Goal: Information Seeking & Learning: Learn about a topic

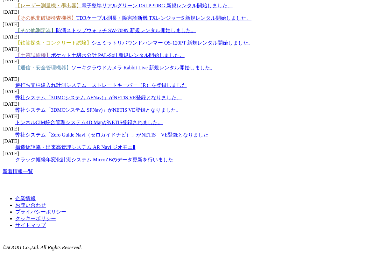
scroll to position [1052, 0]
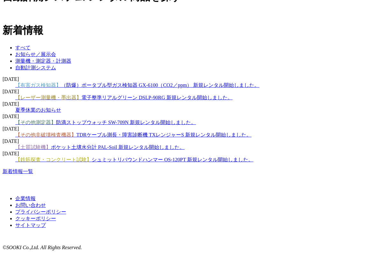
click at [33, 169] on link "新着情報一覧" at bounding box center [18, 171] width 31 height 5
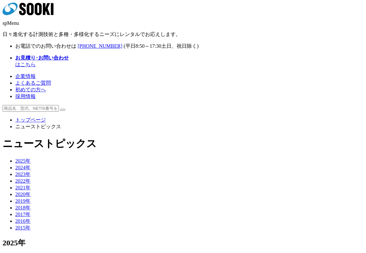
click at [15, 158] on link "2025年" at bounding box center [22, 160] width 15 height 5
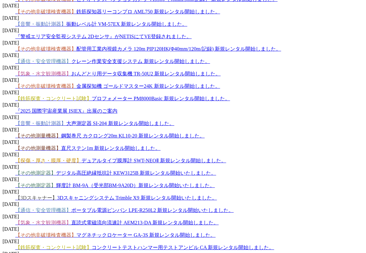
scroll to position [925, 0]
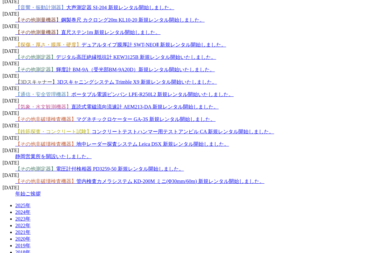
click at [162, 166] on link "【その他測定器】 電圧計付検相器 PD3259-50 新規レンタル開始しました。" at bounding box center [99, 168] width 169 height 5
click at [120, 141] on link "【その他非破壊検査機器】 地中レーダー探査システム Leica DSX 新規レンタル開始しました。" at bounding box center [122, 143] width 214 height 5
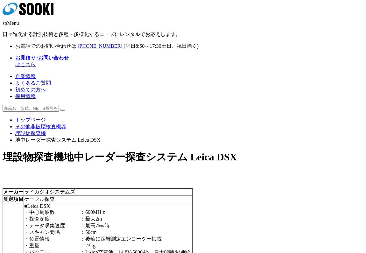
click at [192, 196] on td "ケーブル探査" at bounding box center [108, 199] width 169 height 7
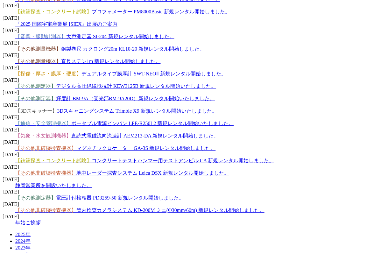
scroll to position [867, 0]
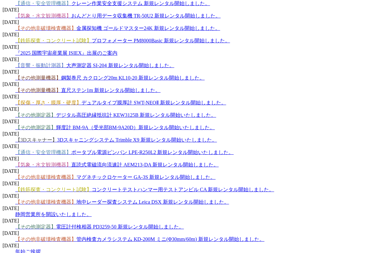
click at [181, 149] on link "【通信・安全管理機器】 ポータブル電源ピンバン LPE-R250L2 新規レンタル開始いたしました。" at bounding box center [124, 151] width 218 height 5
